Goal: Information Seeking & Learning: Compare options

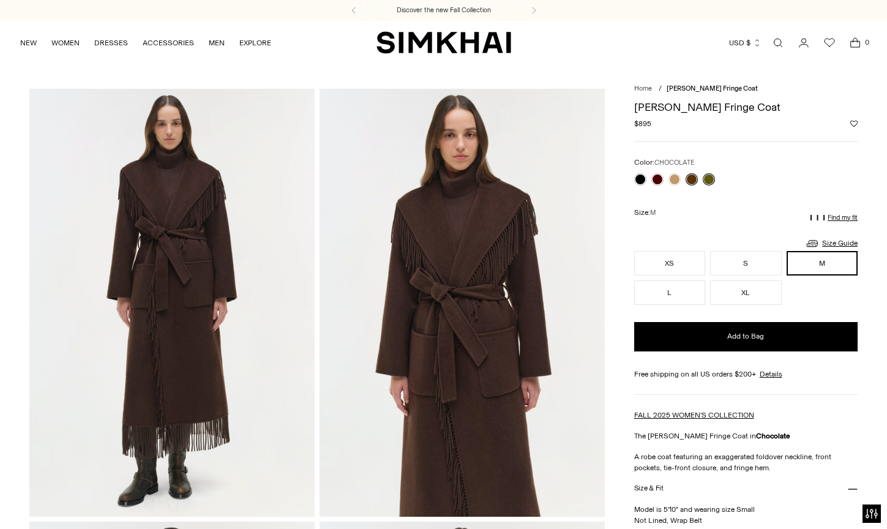
click at [776, 41] on icon "Open search modal" at bounding box center [778, 43] width 6 height 6
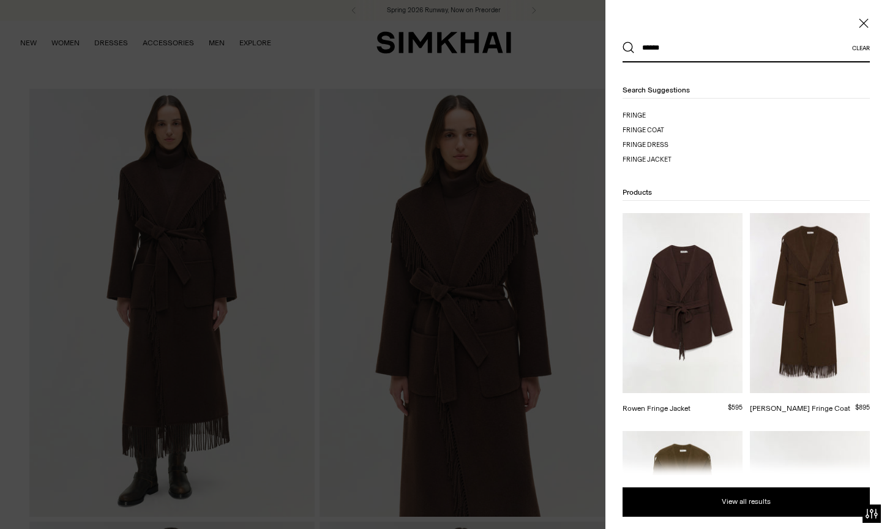
type input "******"
click at [628, 48] on button "Search" at bounding box center [628, 48] width 12 height 12
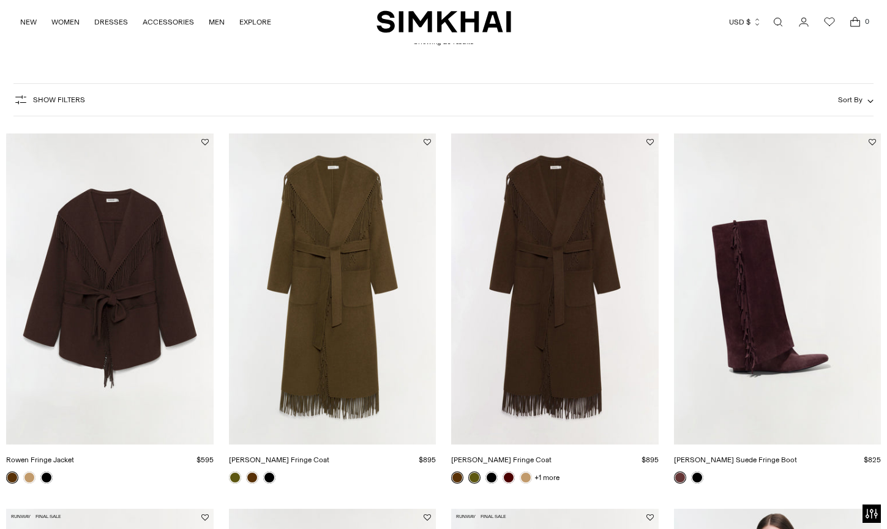
scroll to position [558, 0]
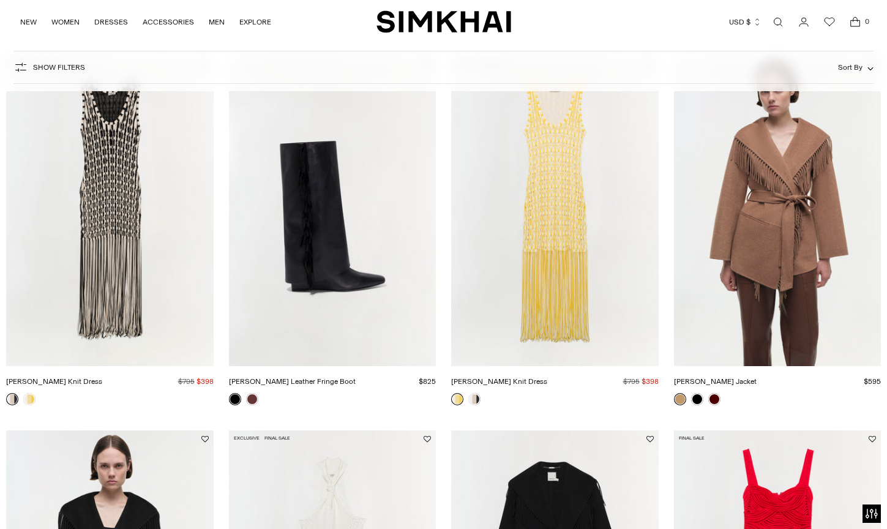
click at [734, 377] on link "[PERSON_NAME] Jacket" at bounding box center [715, 381] width 83 height 9
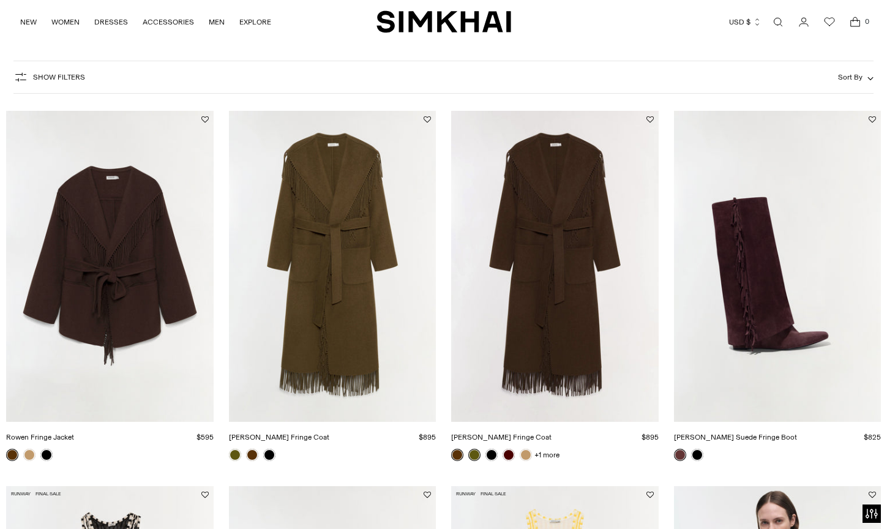
scroll to position [158, 0]
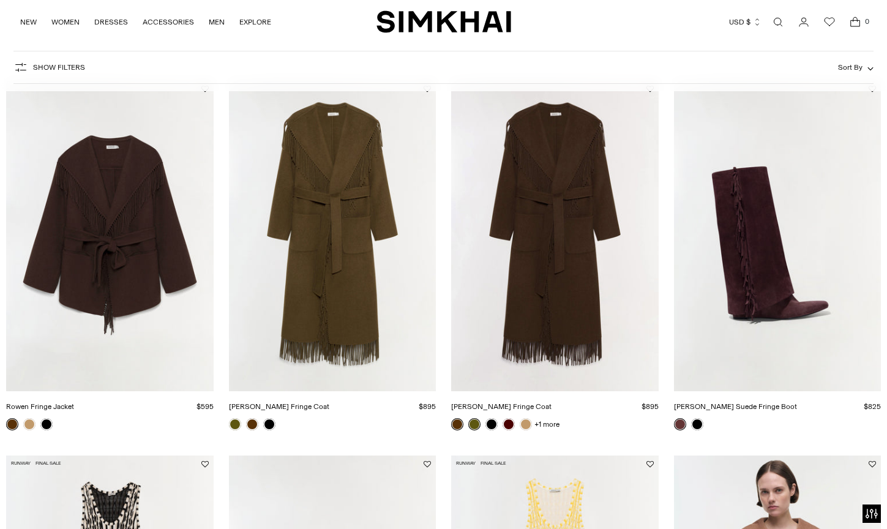
click at [329, 402] on link "[PERSON_NAME] Fringe Coat" at bounding box center [279, 406] width 100 height 9
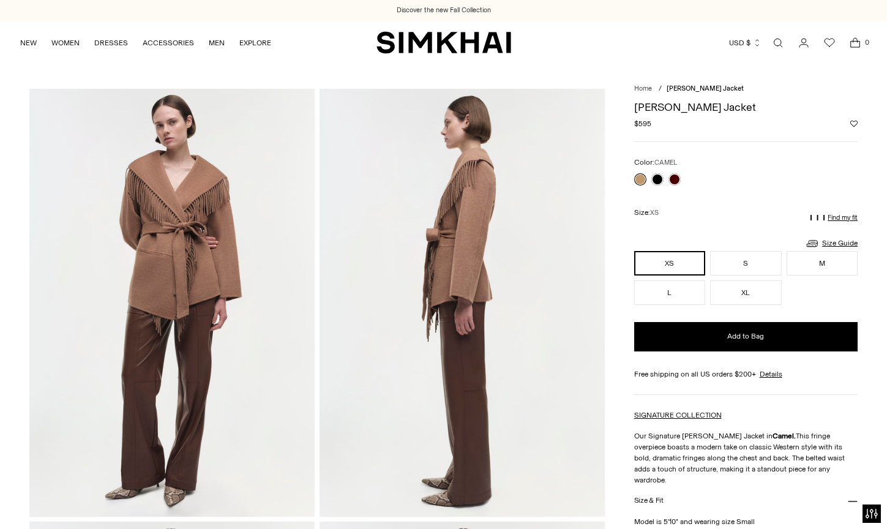
click at [157, 246] on img at bounding box center [171, 303] width 285 height 428
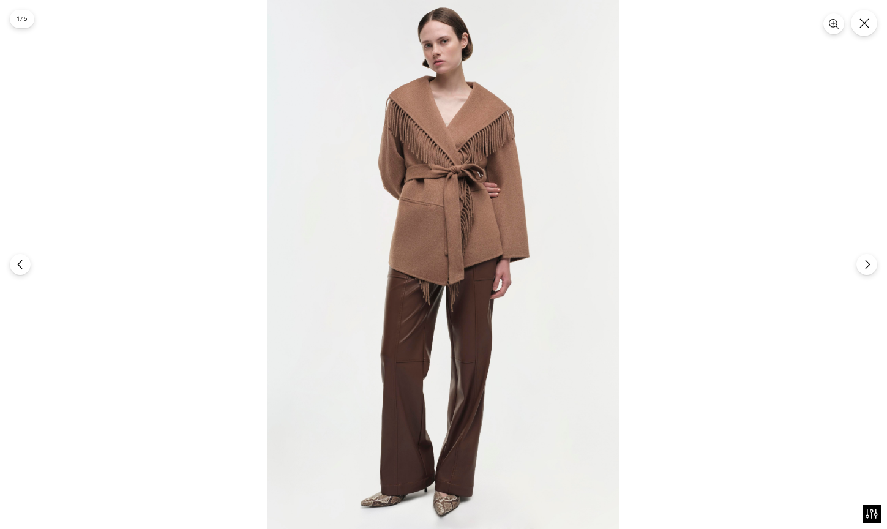
click at [165, 32] on div at bounding box center [443, 264] width 887 height 529
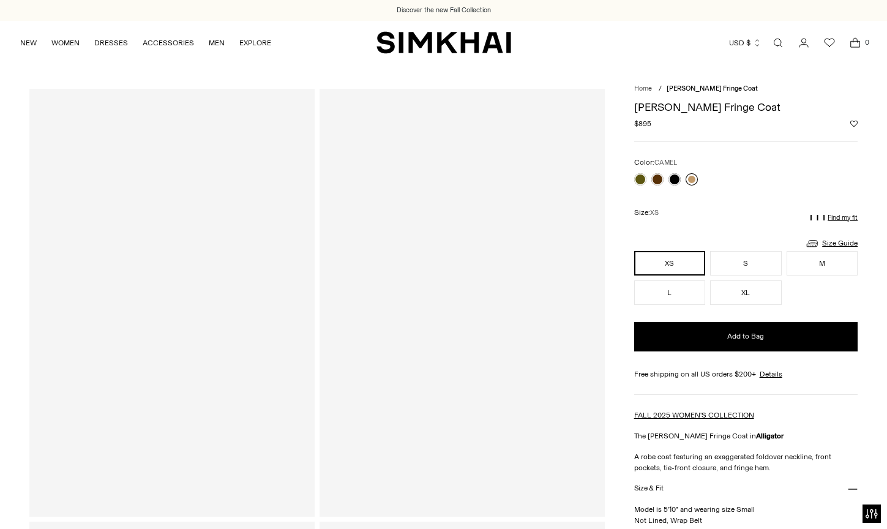
click at [691, 178] on link at bounding box center [691, 179] width 12 height 12
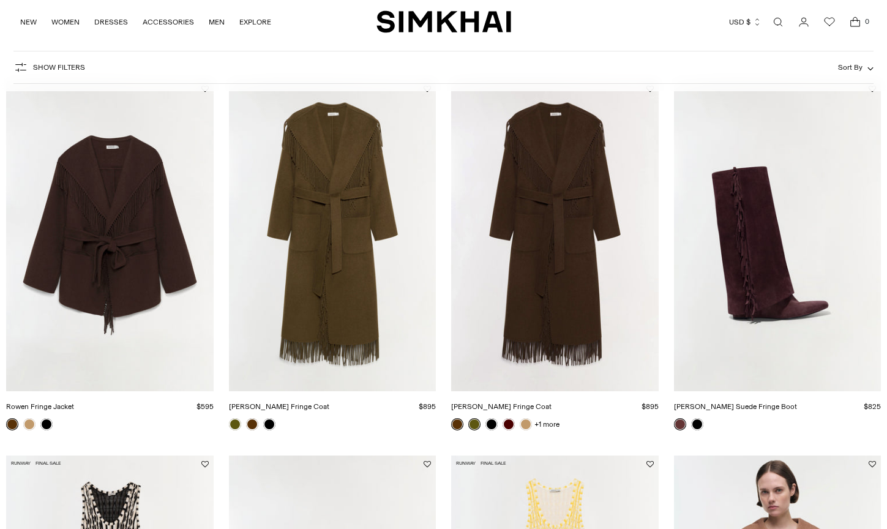
scroll to position [158, 0]
click at [74, 402] on link "Rowen Fringe Jacket" at bounding box center [40, 406] width 68 height 9
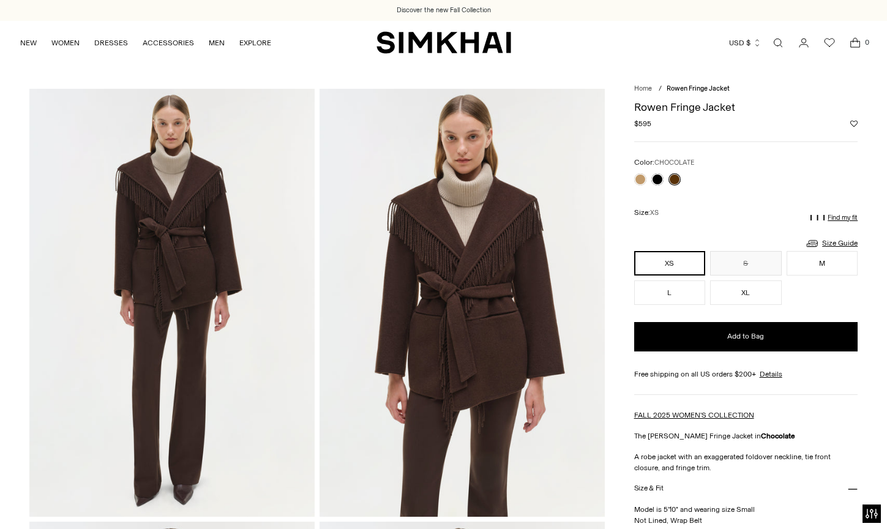
click at [463, 281] on img at bounding box center [461, 303] width 285 height 428
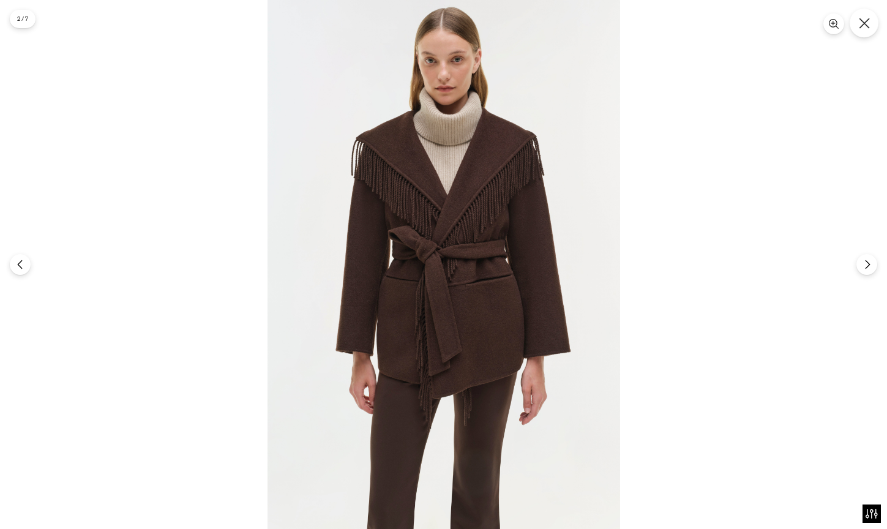
click at [867, 25] on icon "Close" at bounding box center [864, 23] width 11 height 11
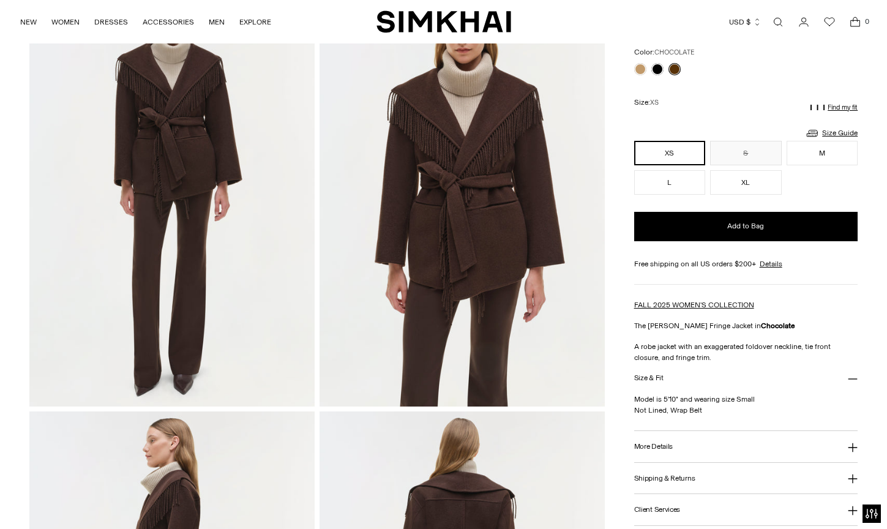
scroll to position [111, 0]
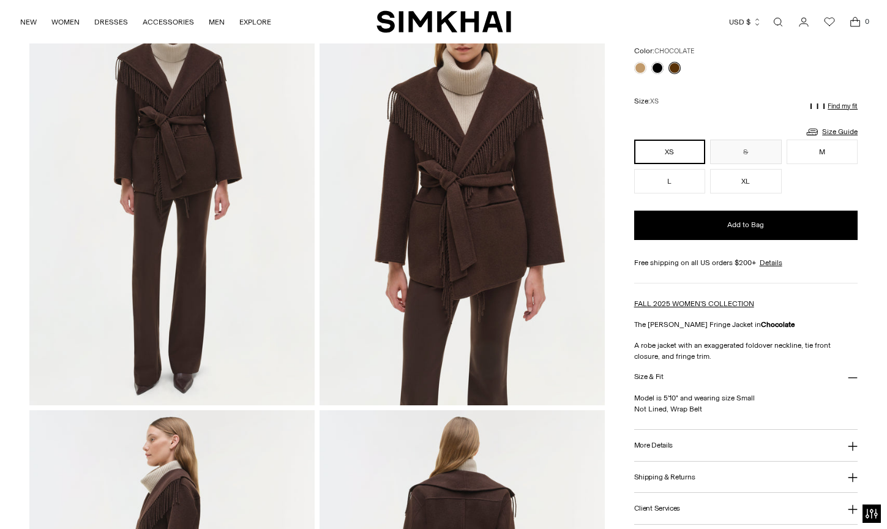
click at [658, 445] on h3 "More Details" at bounding box center [653, 445] width 39 height 8
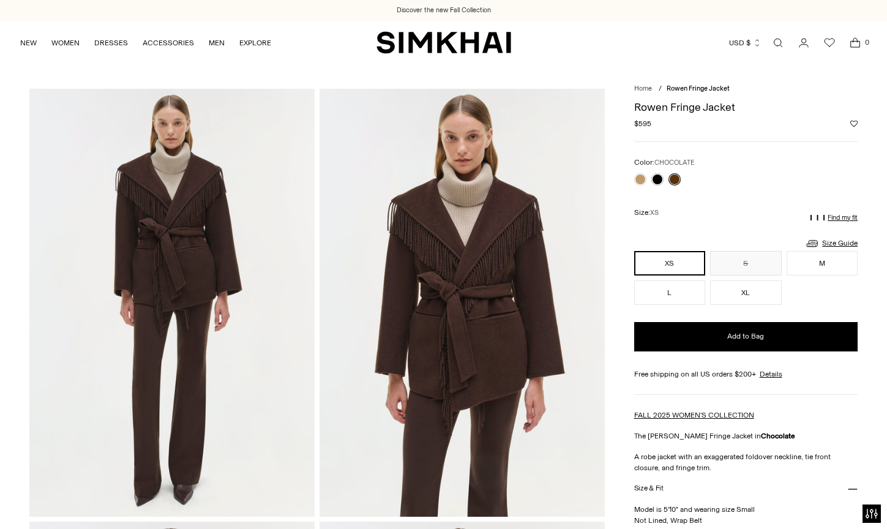
scroll to position [0, 0]
